Goal: Task Accomplishment & Management: Complete application form

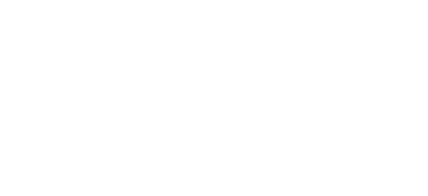
select select "*"
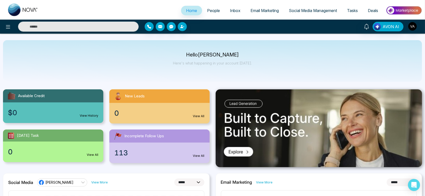
click at [207, 10] on span "People" at bounding box center [213, 10] width 13 height 5
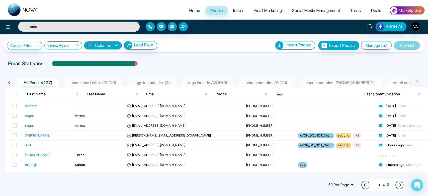
click at [237, 8] on link "Inbox" at bounding box center [238, 11] width 21 height 10
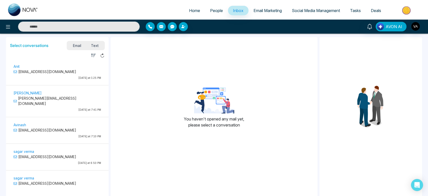
click at [266, 11] on span "Email Marketing" at bounding box center [267, 10] width 28 height 5
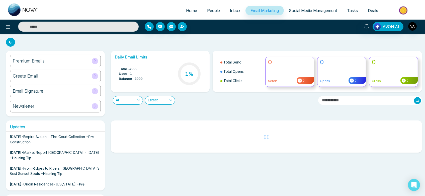
click at [316, 11] on span "Social Media Management" at bounding box center [313, 10] width 48 height 5
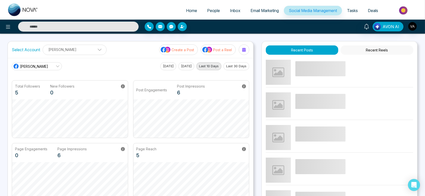
click at [355, 10] on span "Tasks" at bounding box center [352, 10] width 11 height 5
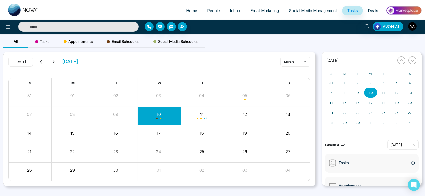
click at [370, 10] on span "Deals" at bounding box center [372, 10] width 10 height 5
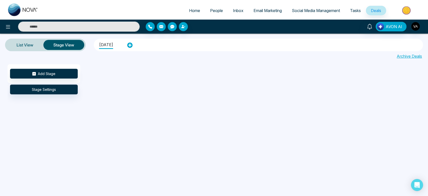
click at [189, 13] on span "Home" at bounding box center [194, 10] width 11 height 5
select select "*"
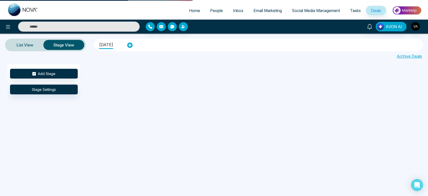
select select "*"
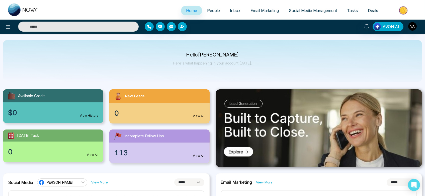
click at [209, 11] on span "People" at bounding box center [213, 10] width 13 height 5
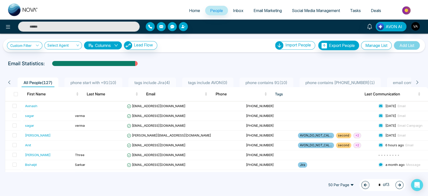
click at [192, 11] on span "Home" at bounding box center [194, 10] width 11 height 5
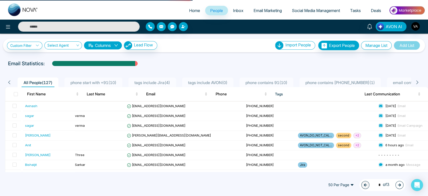
select select "*"
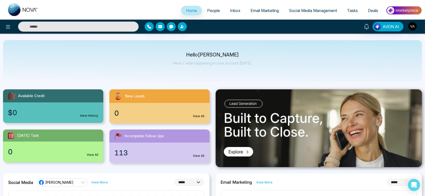
click at [209, 7] on link "People" at bounding box center [213, 11] width 23 height 10
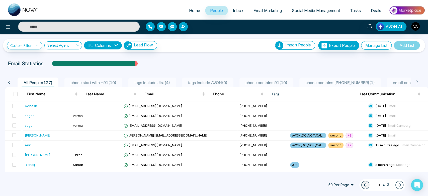
click at [191, 10] on span "Home" at bounding box center [194, 10] width 11 height 5
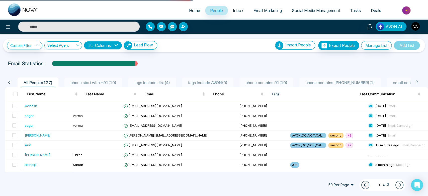
select select "*"
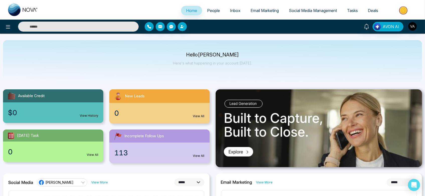
click at [207, 12] on span "People" at bounding box center [213, 10] width 13 height 5
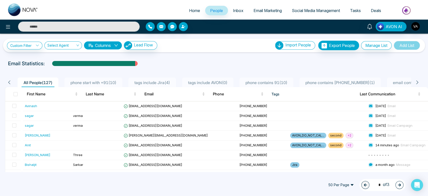
click at [312, 12] on span "Social Media Management" at bounding box center [316, 10] width 48 height 5
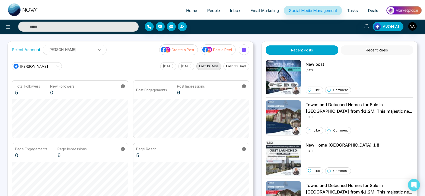
click at [189, 10] on span "Home" at bounding box center [191, 10] width 11 height 5
select select "*"
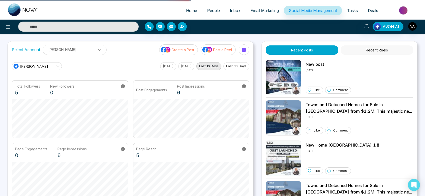
select select "*"
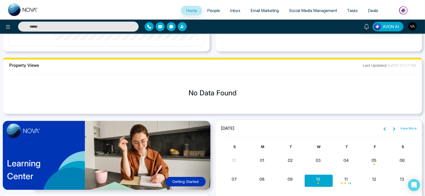
scroll to position [350, 0]
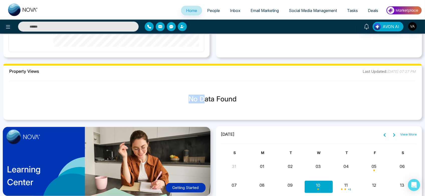
drag, startPoint x: 205, startPoint y: 99, endPoint x: 169, endPoint y: 97, distance: 36.9
click at [169, 97] on h3 "No Data Found" at bounding box center [212, 99] width 410 height 9
click at [347, 9] on span "Tasks" at bounding box center [352, 10] width 11 height 5
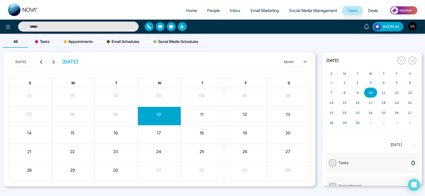
click at [375, 9] on span "Deals" at bounding box center [372, 10] width 10 height 5
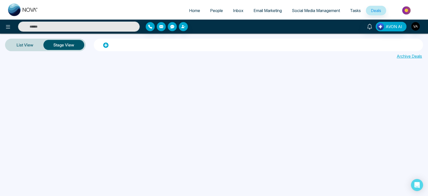
click at [190, 12] on span "Home" at bounding box center [194, 10] width 11 height 5
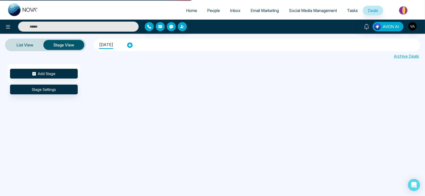
select select "*"
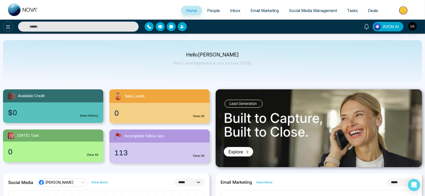
click at [7, 27] on icon at bounding box center [8, 27] width 6 height 6
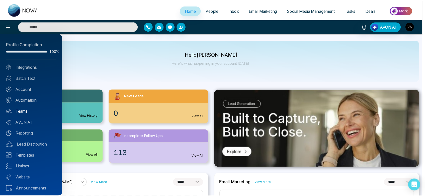
scroll to position [1, 0]
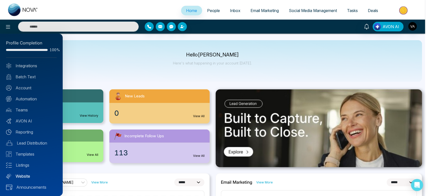
click at [32, 176] on link "Website" at bounding box center [31, 176] width 51 height 6
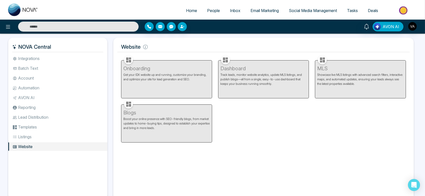
click at [185, 14] on link "Home" at bounding box center [191, 11] width 21 height 10
select select "*"
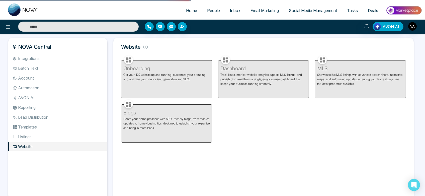
select select "*"
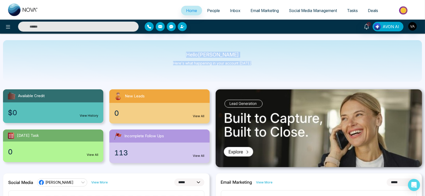
drag, startPoint x: 180, startPoint y: 56, endPoint x: 267, endPoint y: 71, distance: 87.4
click at [267, 71] on div "Hello Vijay Admin Here's what happening in your account today." at bounding box center [212, 61] width 419 height 42
drag, startPoint x: 267, startPoint y: 71, endPoint x: 172, endPoint y: 53, distance: 96.6
click at [172, 53] on div "Hello Vijay Admin Here's what happening in your account today." at bounding box center [212, 61] width 419 height 42
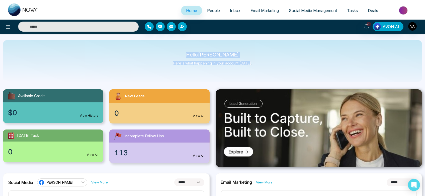
click at [172, 53] on div "Hello Vijay Admin Here's what happening in your account today." at bounding box center [212, 61] width 419 height 42
drag, startPoint x: 189, startPoint y: 54, endPoint x: 264, endPoint y: 68, distance: 77.1
click at [264, 68] on div "Hello Vijay Admin Here's what happening in your account today." at bounding box center [212, 61] width 419 height 42
drag, startPoint x: 260, startPoint y: 68, endPoint x: 173, endPoint y: 50, distance: 88.1
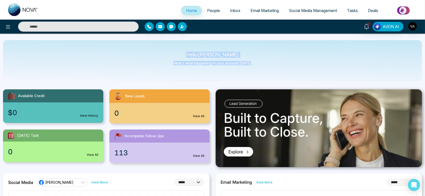
click at [173, 50] on div "Hello Vijay Admin Here's what happening in your account today." at bounding box center [212, 61] width 419 height 42
click at [208, 9] on span "People" at bounding box center [213, 10] width 13 height 5
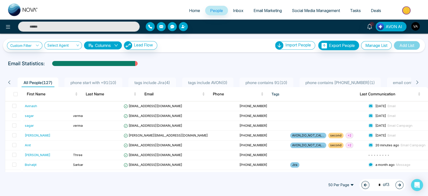
click at [412, 27] on img "button" at bounding box center [415, 26] width 9 height 9
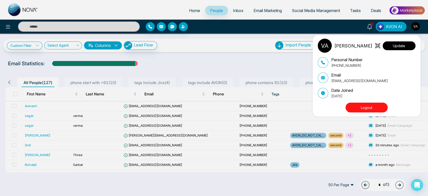
click at [399, 46] on button "Update" at bounding box center [398, 45] width 33 height 9
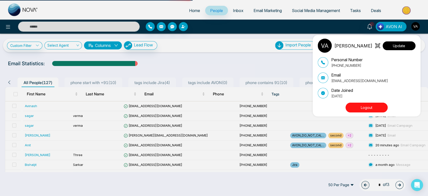
select select "***"
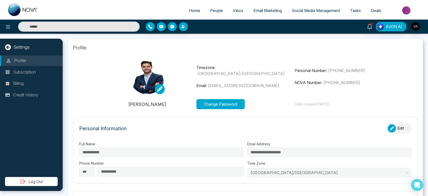
click at [189, 11] on span "Home" at bounding box center [194, 10] width 11 height 5
select select "*"
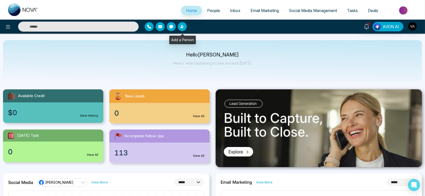
click at [184, 27] on icon "button" at bounding box center [182, 27] width 4 height 4
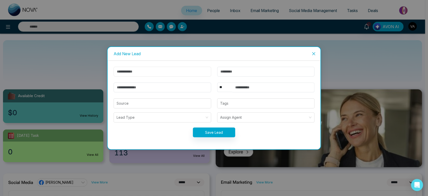
click at [158, 74] on input "text" at bounding box center [161, 72] width 97 height 10
type input "******"
click at [150, 89] on input "email" at bounding box center [161, 87] width 97 height 10
click at [218, 136] on button "Save Lead" at bounding box center [214, 132] width 42 height 10
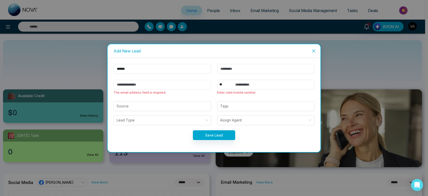
click at [156, 85] on input "email" at bounding box center [161, 85] width 97 height 10
click at [150, 67] on input "******" at bounding box center [161, 69] width 97 height 10
click at [150, 73] on input "******" at bounding box center [161, 69] width 97 height 10
click at [136, 68] on input "******" at bounding box center [161, 69] width 97 height 10
click at [138, 83] on input "email" at bounding box center [161, 85] width 97 height 10
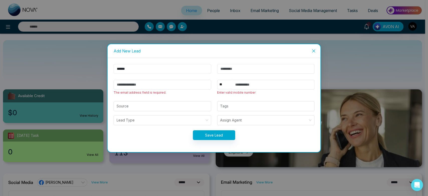
click at [141, 67] on input "******" at bounding box center [161, 69] width 97 height 10
click at [141, 84] on input "email" at bounding box center [161, 85] width 97 height 10
click at [222, 87] on select "** **** *** *** *** **** ***" at bounding box center [224, 85] width 15 height 10
select select "***"
click at [217, 80] on select "** **** *** *** *** **** ***" at bounding box center [224, 85] width 15 height 10
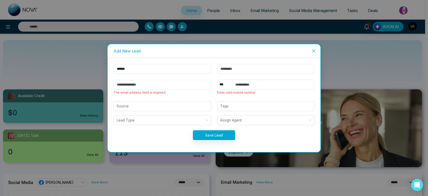
click at [154, 83] on input "email" at bounding box center [161, 85] width 97 height 10
type input "**********"
click at [248, 85] on input "text" at bounding box center [273, 85] width 82 height 10
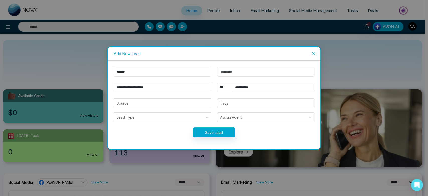
drag, startPoint x: 257, startPoint y: 84, endPoint x: 206, endPoint y: 85, distance: 51.1
click at [206, 85] on form "**********" at bounding box center [213, 105] width 207 height 76
type input "**********"
click at [218, 132] on button "Save Lead" at bounding box center [214, 132] width 42 height 10
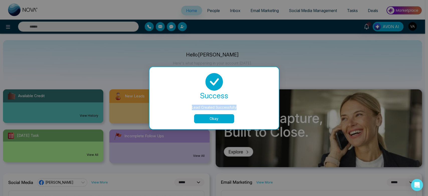
drag, startPoint x: 190, startPoint y: 108, endPoint x: 249, endPoint y: 101, distance: 59.4
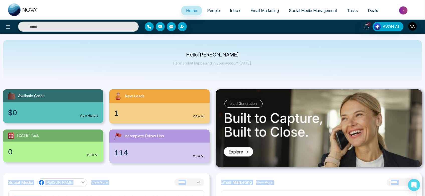
click at [208, 11] on span "People" at bounding box center [213, 10] width 13 height 5
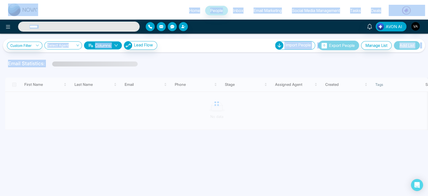
click at [218, 52] on div "Custom Filter Choose a filter Cancel Apply Select Agent Columns Lead Flow Impor…" at bounding box center [214, 46] width 422 height 14
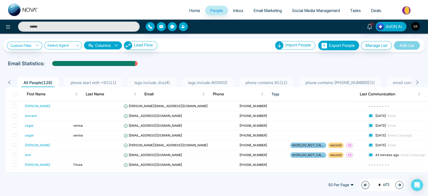
click at [187, 29] on div at bounding box center [196, 26] width 101 height 9
click at [209, 57] on div "Custom Filter Choose a filter Cancel Apply Select Agent Columns Lead Flow Impor…" at bounding box center [214, 103] width 428 height 138
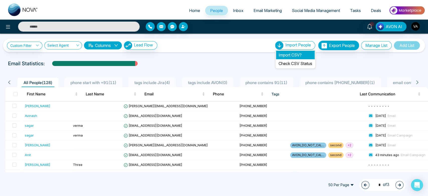
click at [286, 55] on li "Import CSV?" at bounding box center [295, 55] width 39 height 9
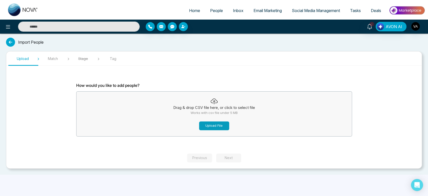
click at [227, 128] on button "Upload File" at bounding box center [214, 125] width 30 height 9
click at [231, 155] on div "Previous Next" at bounding box center [214, 157] width 54 height 9
click at [16, 44] on div "Import People" at bounding box center [214, 42] width 416 height 9
click at [12, 41] on icon at bounding box center [10, 42] width 9 height 9
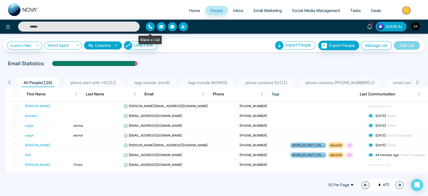
click at [151, 26] on icon "button" at bounding box center [150, 27] width 4 height 4
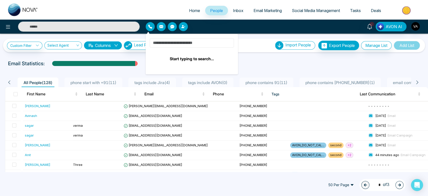
click at [185, 43] on input at bounding box center [192, 43] width 84 height 10
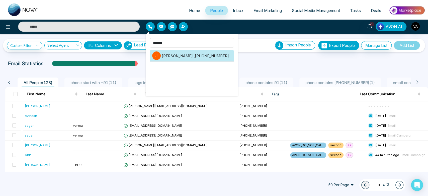
type input "******"
click at [192, 58] on li "J Jayesh , +918208229191" at bounding box center [192, 55] width 84 height 11
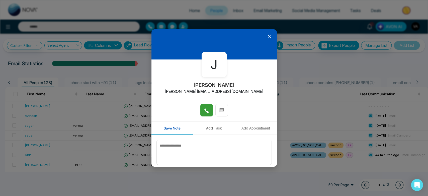
click at [204, 108] on icon at bounding box center [206, 110] width 5 height 5
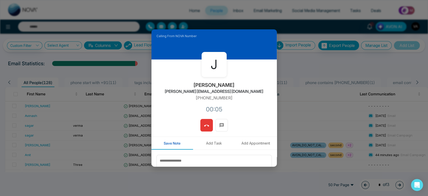
click at [205, 126] on icon at bounding box center [206, 125] width 5 height 5
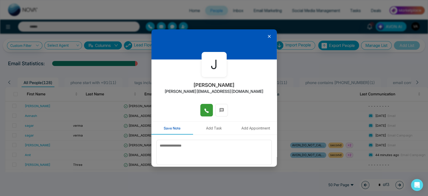
click at [268, 36] on icon at bounding box center [269, 36] width 3 height 3
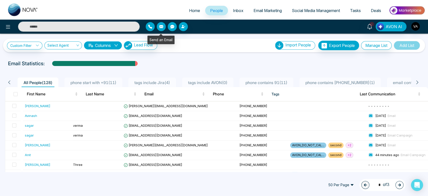
click at [161, 26] on icon "button" at bounding box center [161, 26] width 4 height 3
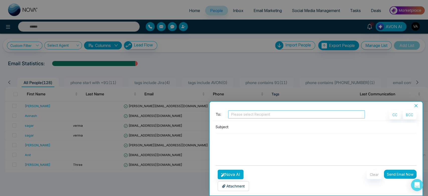
click at [250, 115] on div at bounding box center [296, 114] width 134 height 6
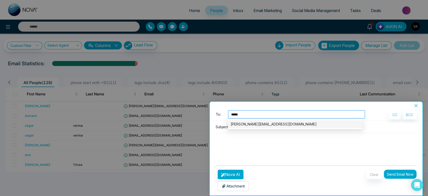
type input "******"
click at [255, 126] on div "jayesh@mmnovatech.com" at bounding box center [294, 124] width 129 height 6
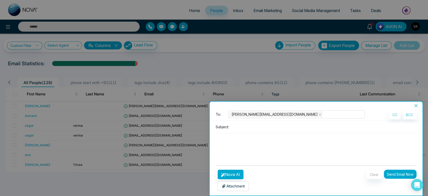
click at [232, 126] on input at bounding box center [324, 126] width 186 height 8
click at [241, 127] on input at bounding box center [324, 126] width 186 height 8
click at [238, 128] on input at bounding box center [324, 126] width 186 height 8
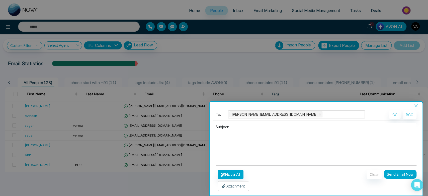
click at [238, 128] on input at bounding box center [324, 126] width 186 height 8
click at [238, 127] on input at bounding box center [324, 126] width 186 height 8
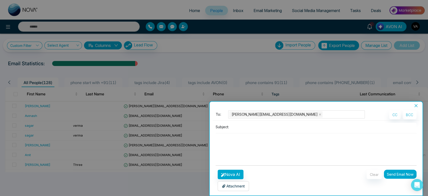
click at [238, 128] on input at bounding box center [324, 126] width 186 height 8
type input "****"
click at [240, 174] on button "Nova AI" at bounding box center [230, 174] width 26 height 10
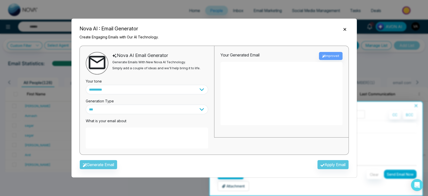
click at [119, 138] on textarea at bounding box center [147, 137] width 122 height 21
click at [99, 133] on textarea at bounding box center [147, 137] width 122 height 21
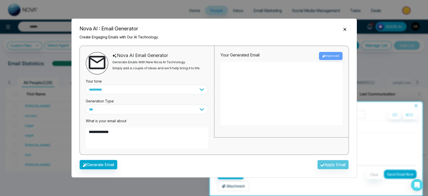
type textarea "**********"
click at [104, 165] on button "Generate Email" at bounding box center [98, 165] width 38 height 10
type textarea "**********"
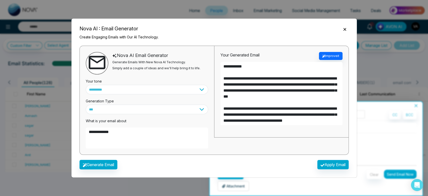
click at [325, 164] on div "Nova AI has improved your content. success Nova AI has improved your content. O…" at bounding box center [214, 98] width 428 height 196
click at [331, 170] on div "Generate Email Apply Email" at bounding box center [213, 166] width 277 height 15
click at [331, 163] on button "Apply Email" at bounding box center [333, 165] width 32 height 10
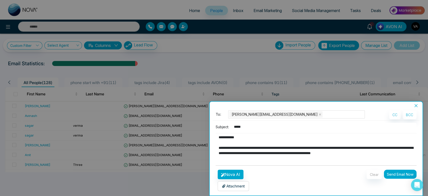
type textarea "**********"
click at [240, 186] on p "Attachment" at bounding box center [233, 185] width 23 height 5
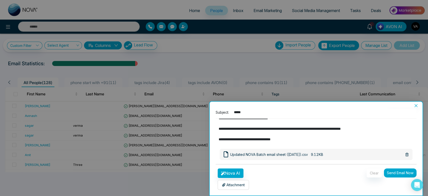
scroll to position [58, 0]
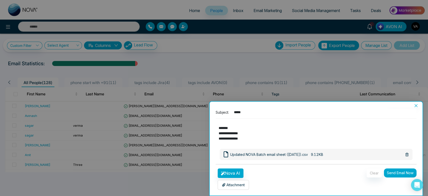
click at [397, 174] on button "Send Email Now" at bounding box center [400, 172] width 33 height 9
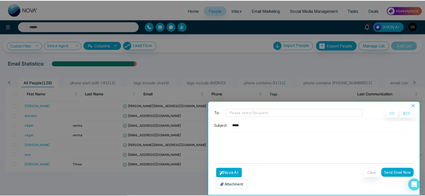
scroll to position [1, 0]
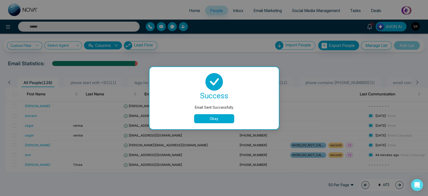
click at [207, 118] on button "Okay" at bounding box center [214, 118] width 40 height 9
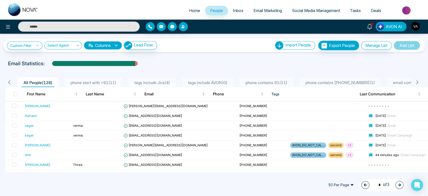
click at [189, 9] on span "Home" at bounding box center [194, 10] width 11 height 5
select select "*"
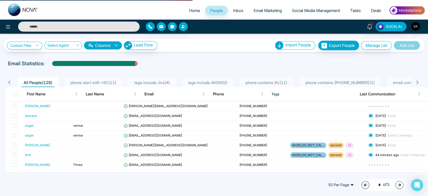
select select "*"
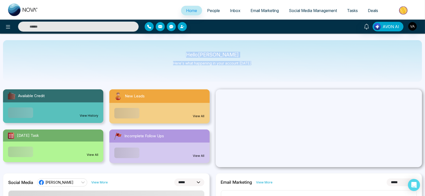
drag, startPoint x: 189, startPoint y: 54, endPoint x: 255, endPoint y: 60, distance: 66.2
click at [255, 60] on div "Hello Vijay Admin Here's what happening in your account today." at bounding box center [212, 61] width 419 height 42
drag, startPoint x: 192, startPoint y: 55, endPoint x: 268, endPoint y: 73, distance: 77.8
click at [268, 73] on div "Hello Vijay Admin Here's what happening in your account today." at bounding box center [212, 61] width 419 height 42
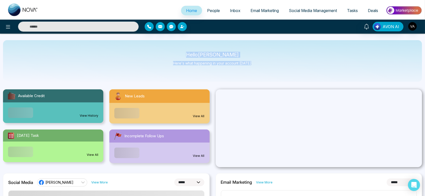
click at [268, 73] on div "Hello Vijay Admin Here's what happening in your account today." at bounding box center [212, 61] width 419 height 42
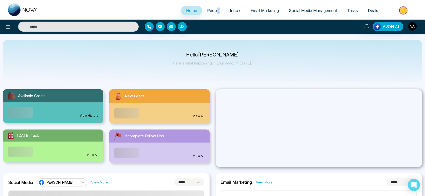
drag, startPoint x: 210, startPoint y: 18, endPoint x: 212, endPoint y: 10, distance: 7.5
click at [212, 10] on ul "Home People Inbox Email Marketing Social Media Management Tasks Deals" at bounding box center [232, 11] width 379 height 14
click at [212, 10] on span "People" at bounding box center [213, 10] width 13 height 5
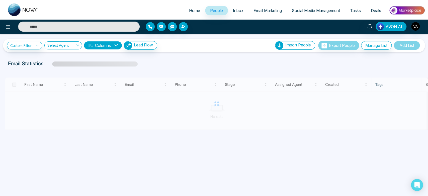
click at [192, 15] on link "Home" at bounding box center [194, 11] width 21 height 10
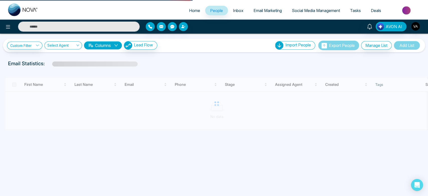
select select "*"
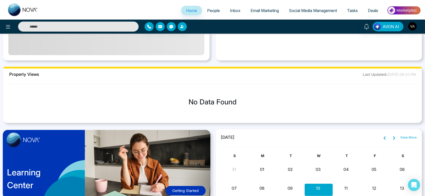
scroll to position [362, 0]
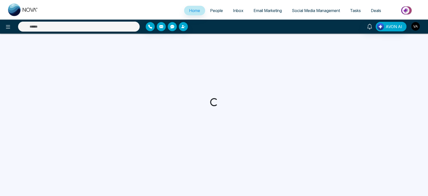
click at [419, 26] on img "button" at bounding box center [415, 26] width 9 height 9
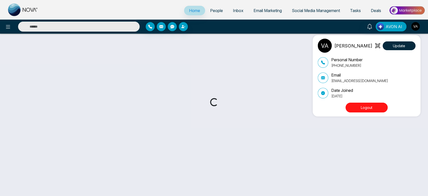
click at [376, 108] on button "Logout" at bounding box center [366, 107] width 42 height 10
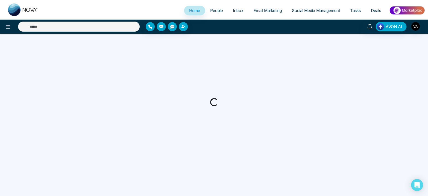
click at [233, 67] on div at bounding box center [214, 102] width 428 height 137
drag, startPoint x: 233, startPoint y: 67, endPoint x: 284, endPoint y: 156, distance: 101.9
click at [284, 156] on div at bounding box center [214, 102] width 428 height 137
click at [325, 91] on div at bounding box center [214, 102] width 428 height 137
click at [416, 28] on img "button" at bounding box center [415, 26] width 9 height 9
